Goal: Transaction & Acquisition: Purchase product/service

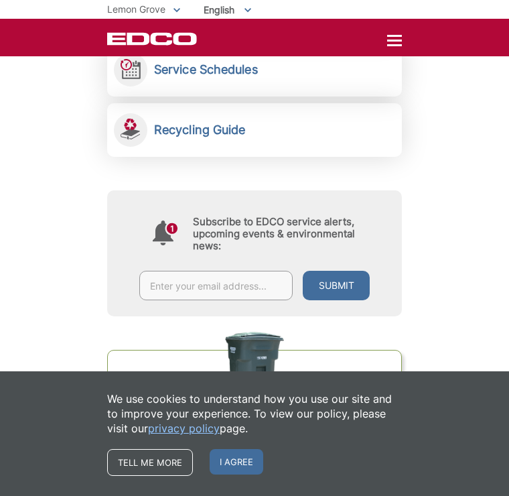
scroll to position [459, 0]
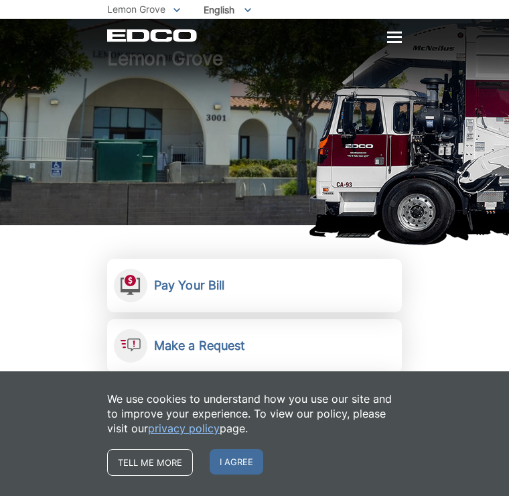
scroll to position [70, 0]
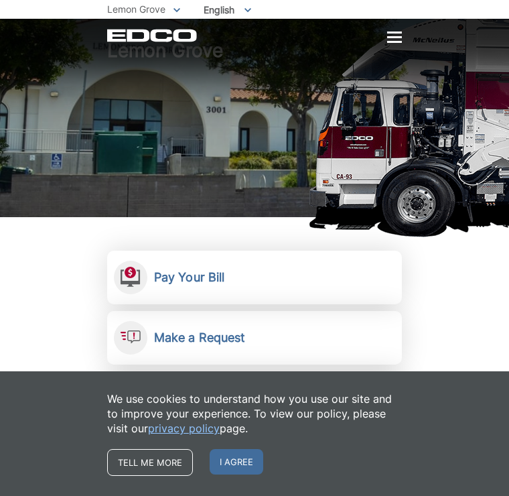
click at [272, 276] on link "Pay Your Bill View, pay, and manage your bill online." at bounding box center [254, 278] width 295 height 54
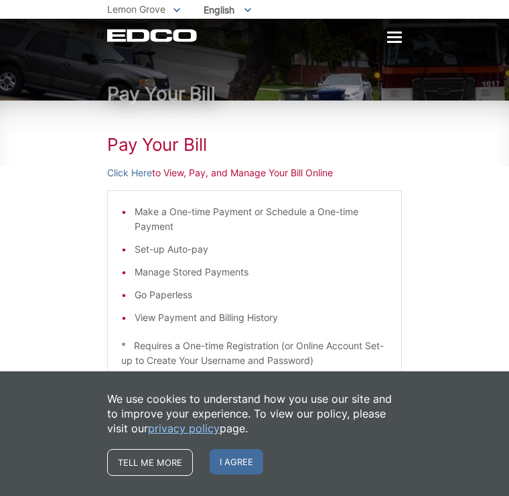
click at [255, 317] on li "View Payment and Billing History" at bounding box center [261, 317] width 253 height 15
click at [215, 321] on li "View Payment and Billing History" at bounding box center [261, 317] width 253 height 15
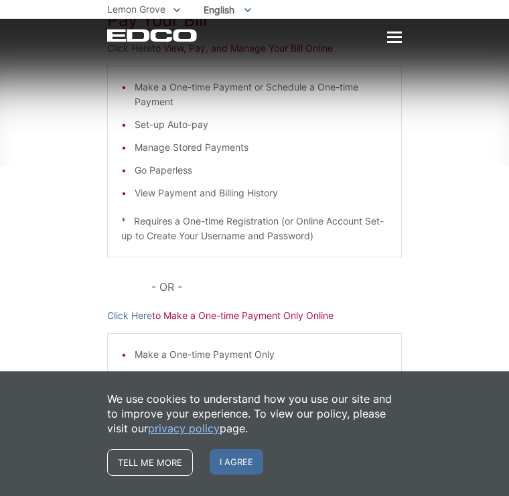
scroll to position [135, 0]
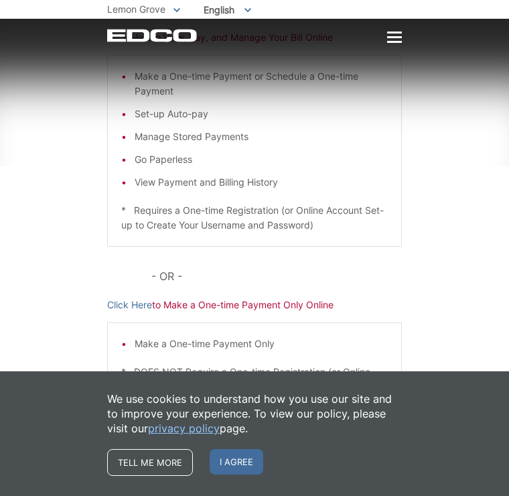
click at [263, 182] on li "View Payment and Billing History" at bounding box center [261, 182] width 253 height 15
click at [137, 184] on li "View Payment and Billing History" at bounding box center [261, 182] width 253 height 15
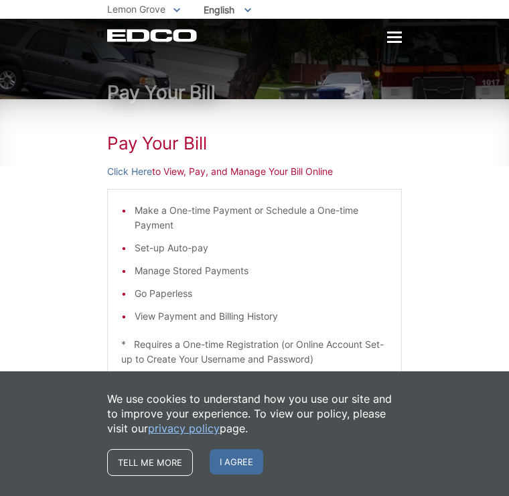
scroll to position [0, 0]
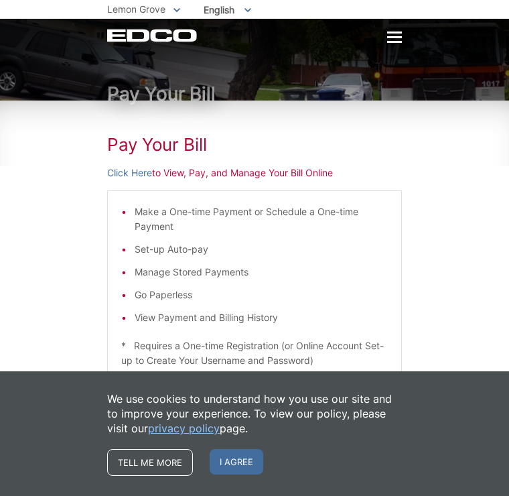
click at [263, 165] on div "Pay Your [PERSON_NAME] Here to View, Pay, and Manage Your Bill Online Make a On…" at bounding box center [254, 349] width 295 height 497
click at [184, 175] on p "Click Here to View, Pay, and Manage Your Bill Online" at bounding box center [254, 173] width 295 height 15
click at [139, 172] on link "Click Here" at bounding box center [129, 173] width 45 height 15
